Goal: Transaction & Acquisition: Download file/media

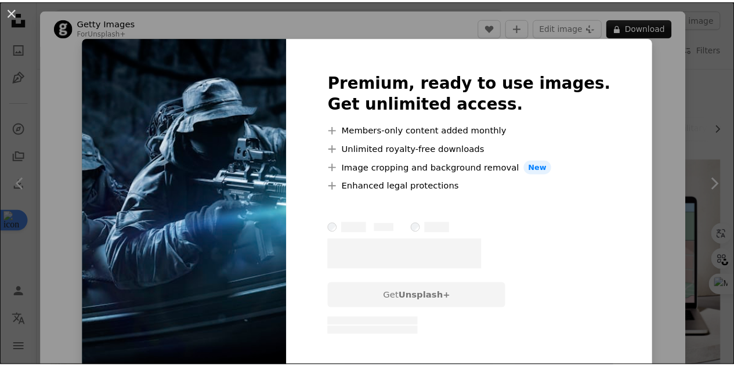
scroll to position [1907, 0]
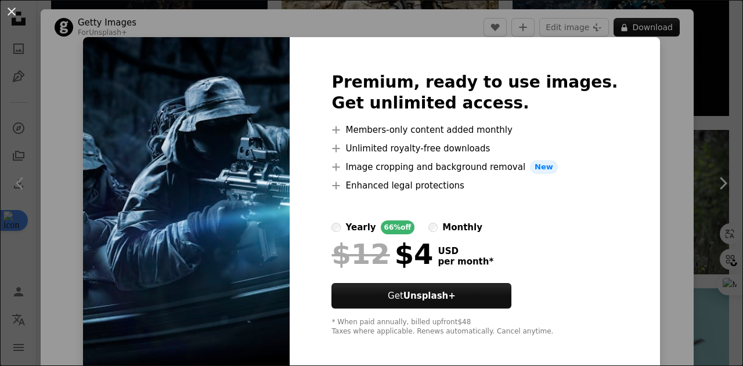
click at [651, 91] on div "An X shape Premium, ready to use images. Get unlimited access. A plus sign Memb…" at bounding box center [371, 183] width 743 height 366
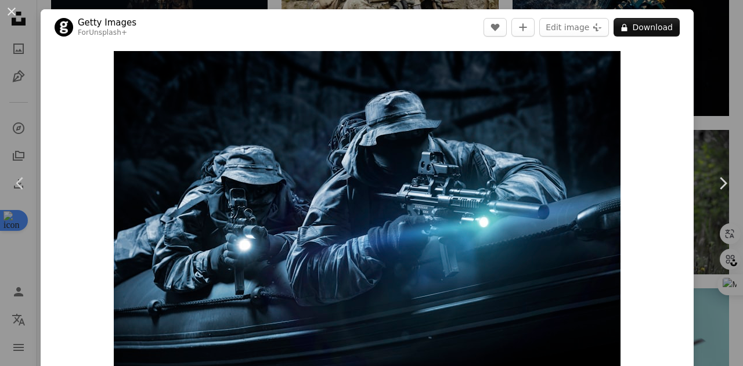
click at [700, 48] on div "An X shape Chevron left Chevron right Getty Images For Unsplash+ A heart A plus…" at bounding box center [371, 183] width 743 height 366
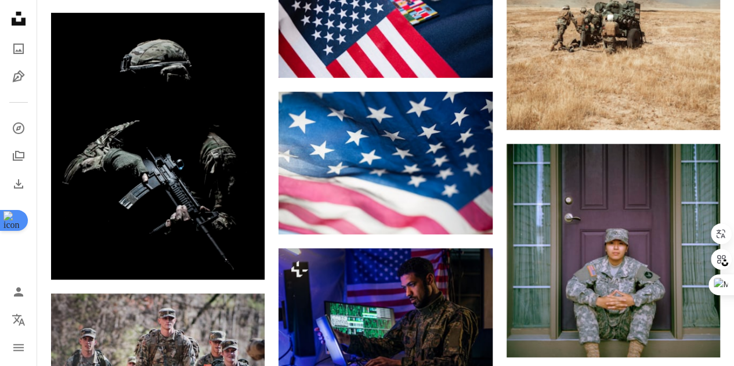
scroll to position [2255, 0]
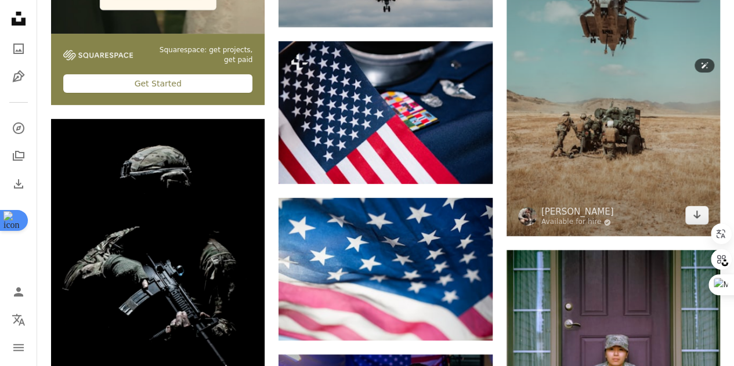
click at [642, 117] on img at bounding box center [614, 76] width 214 height 321
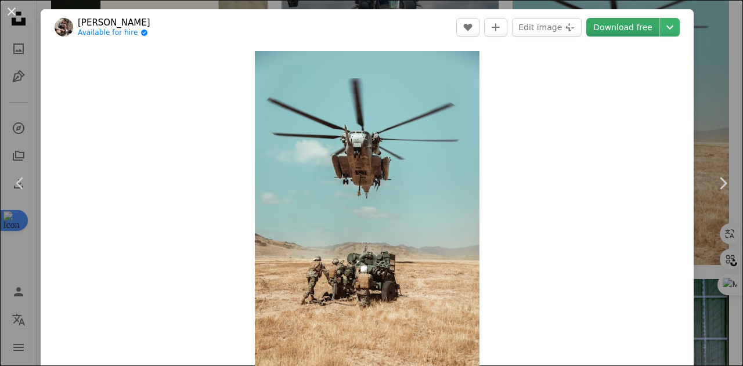
click at [635, 32] on link "Download free" at bounding box center [622, 27] width 73 height 19
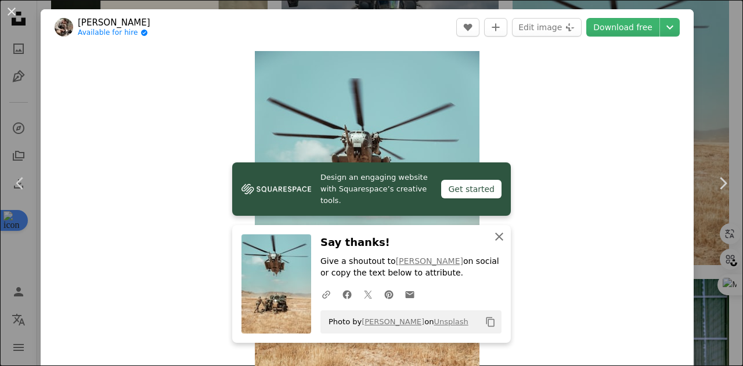
click at [496, 241] on icon "An X shape" at bounding box center [499, 237] width 14 height 14
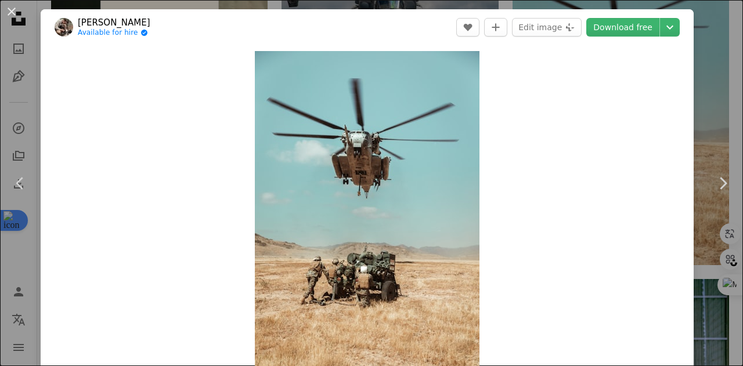
click at [690, 50] on div "An X shape Chevron left Chevron right [PERSON_NAME] Available for hire A checkm…" at bounding box center [371, 183] width 743 height 366
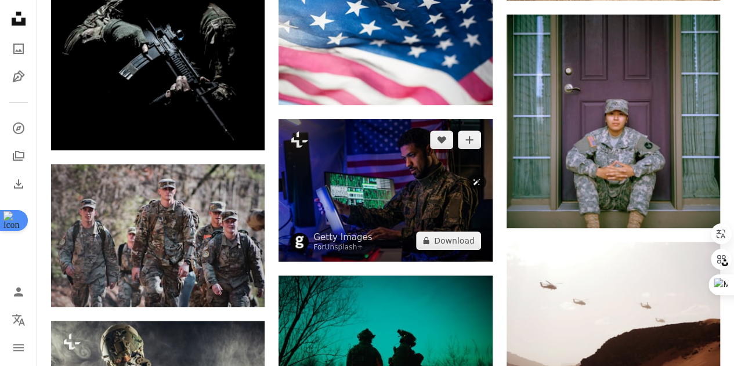
scroll to position [2661, 0]
